Goal: Information Seeking & Learning: Learn about a topic

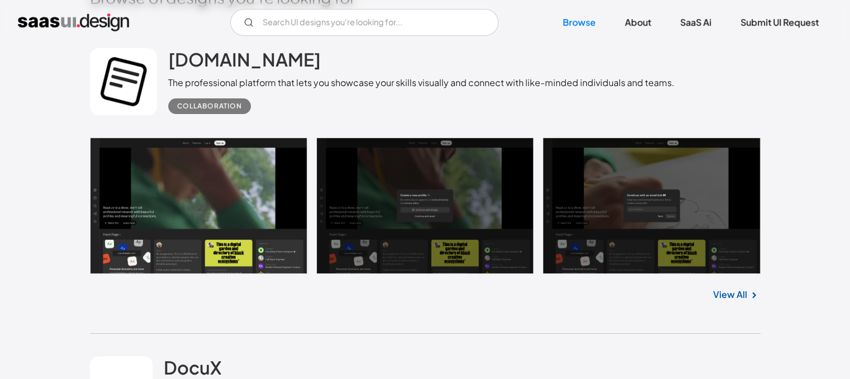
scroll to position [372, 0]
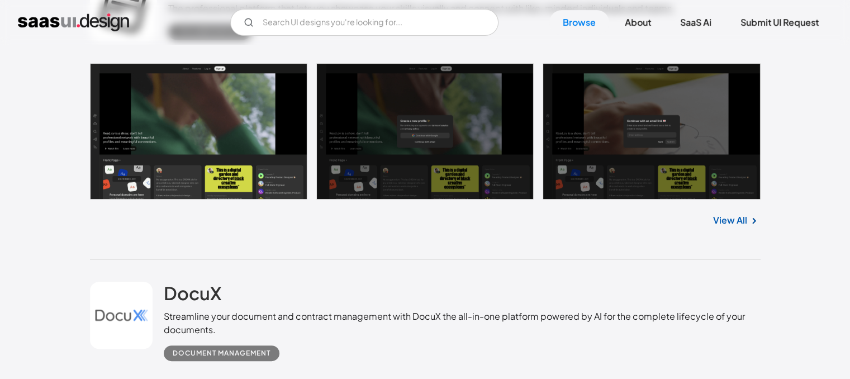
click at [196, 133] on link at bounding box center [425, 131] width 671 height 136
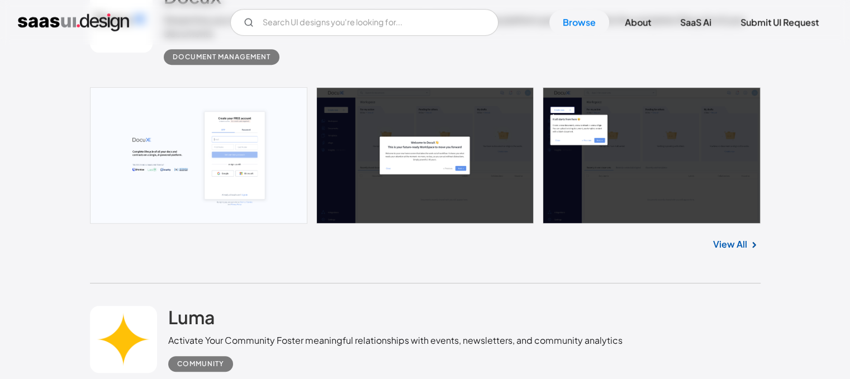
scroll to position [671, 0]
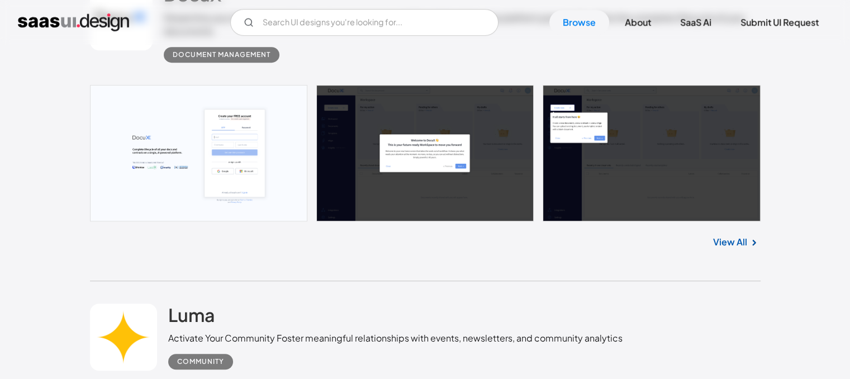
click at [722, 242] on link "View All" at bounding box center [730, 241] width 34 height 13
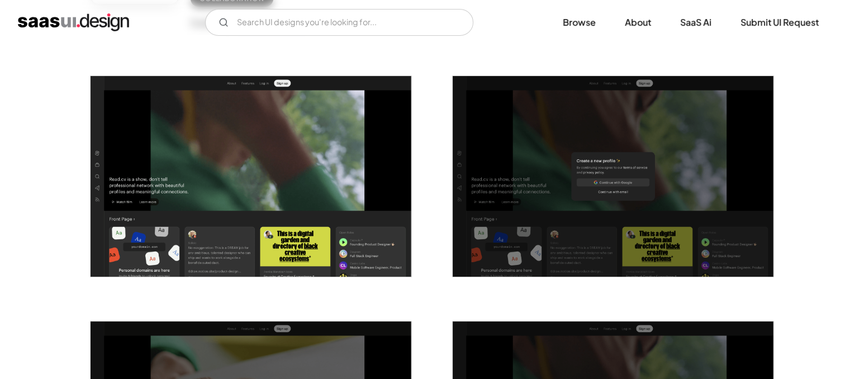
scroll to position [74, 0]
